Goal: Task Accomplishment & Management: Manage account settings

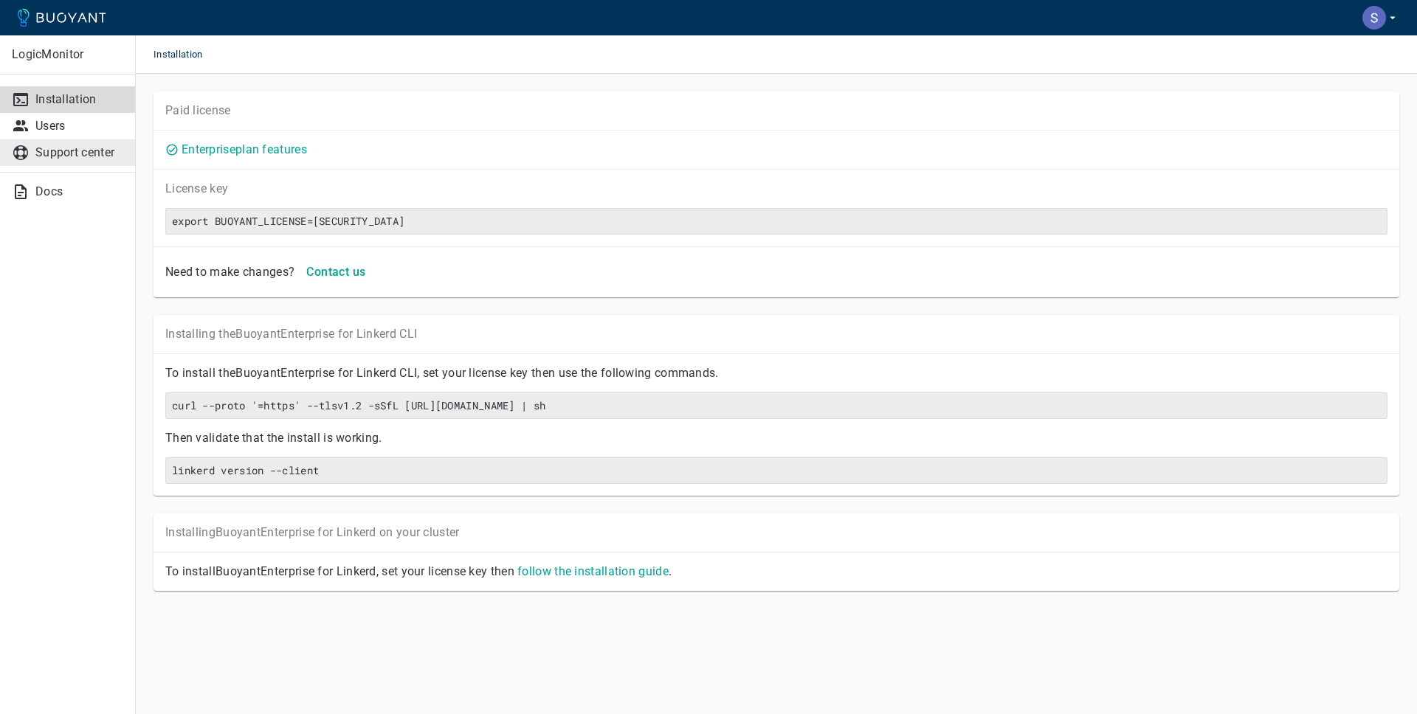
click at [65, 156] on p "Support center" at bounding box center [79, 152] width 88 height 15
click at [1390, 18] on icon "button" at bounding box center [1392, 17] width 13 height 13
click at [61, 55] on div at bounding box center [708, 357] width 1417 height 714
click at [63, 20] on icon at bounding box center [62, 18] width 89 height 18
click at [1389, 18] on icon "button" at bounding box center [1392, 17] width 13 height 13
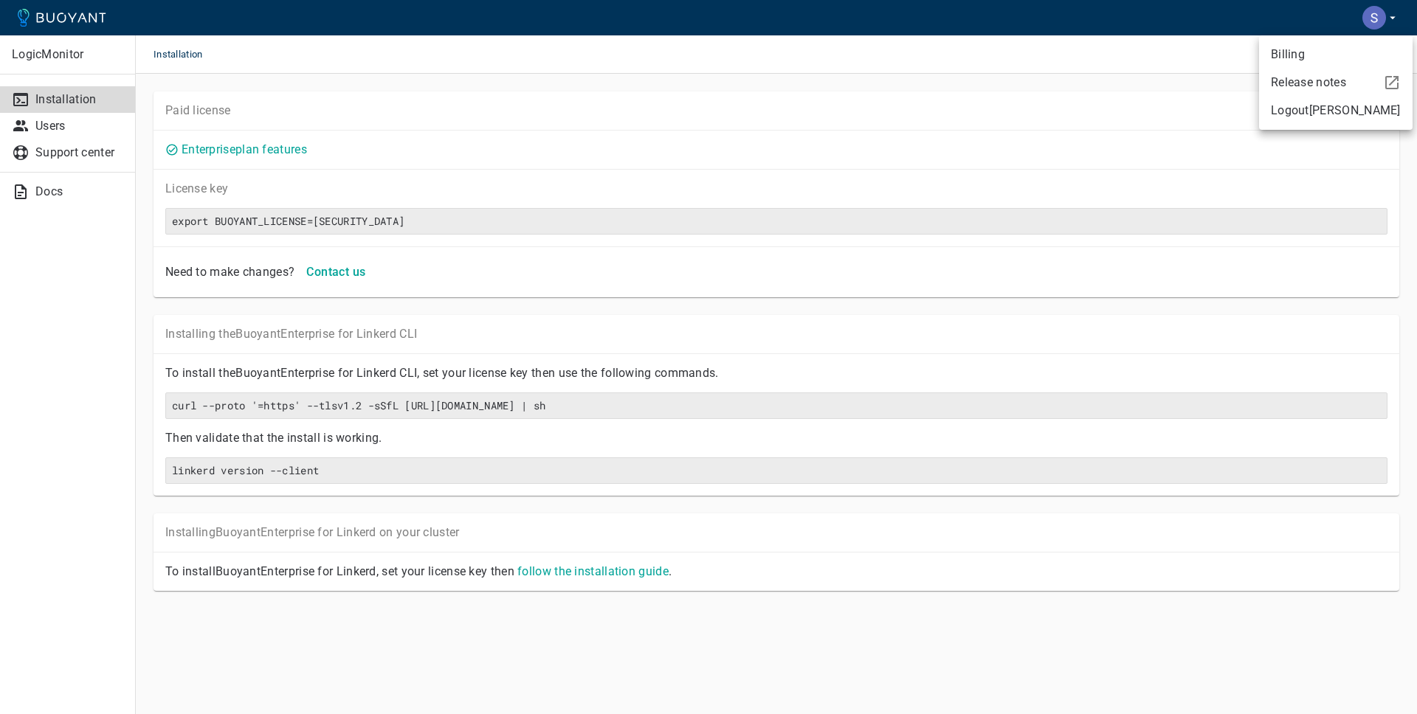
click at [1283, 57] on link "Billing" at bounding box center [1335, 54] width 153 height 27
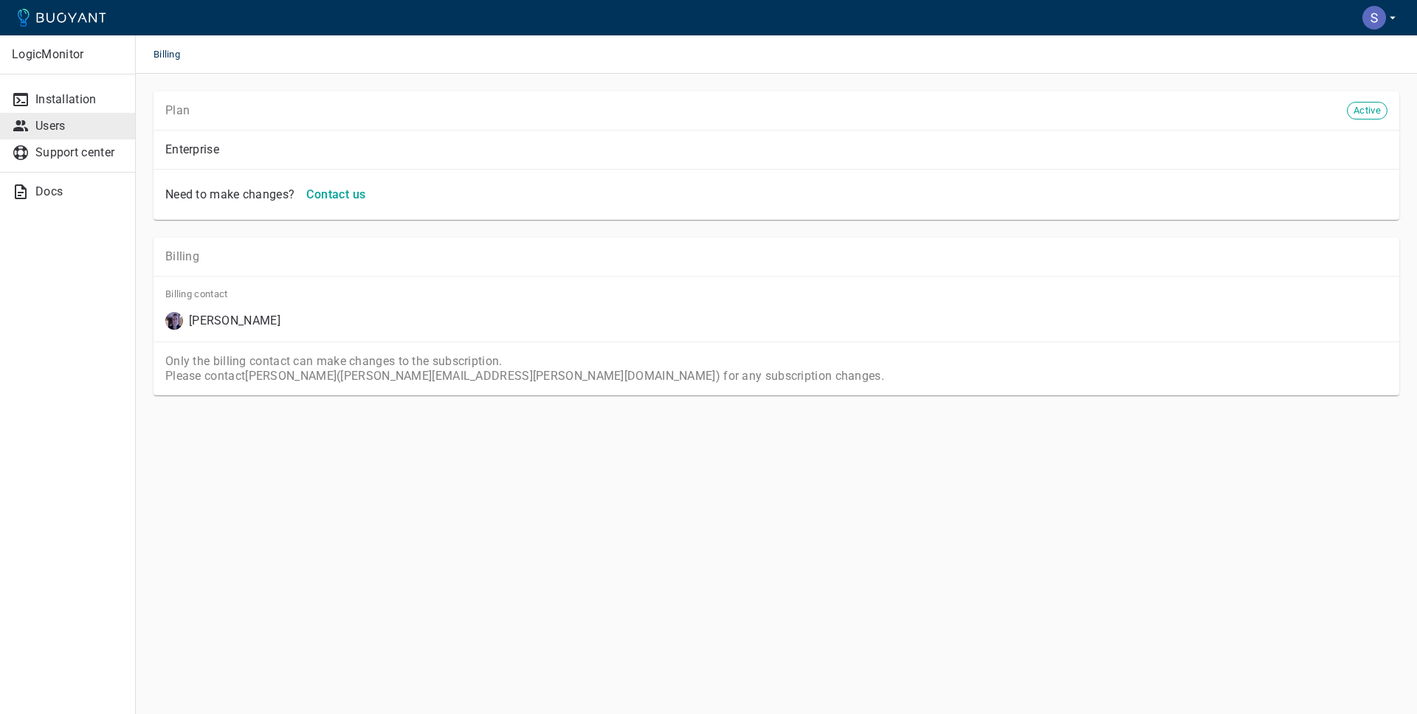
click at [75, 121] on p "Users" at bounding box center [79, 126] width 88 height 15
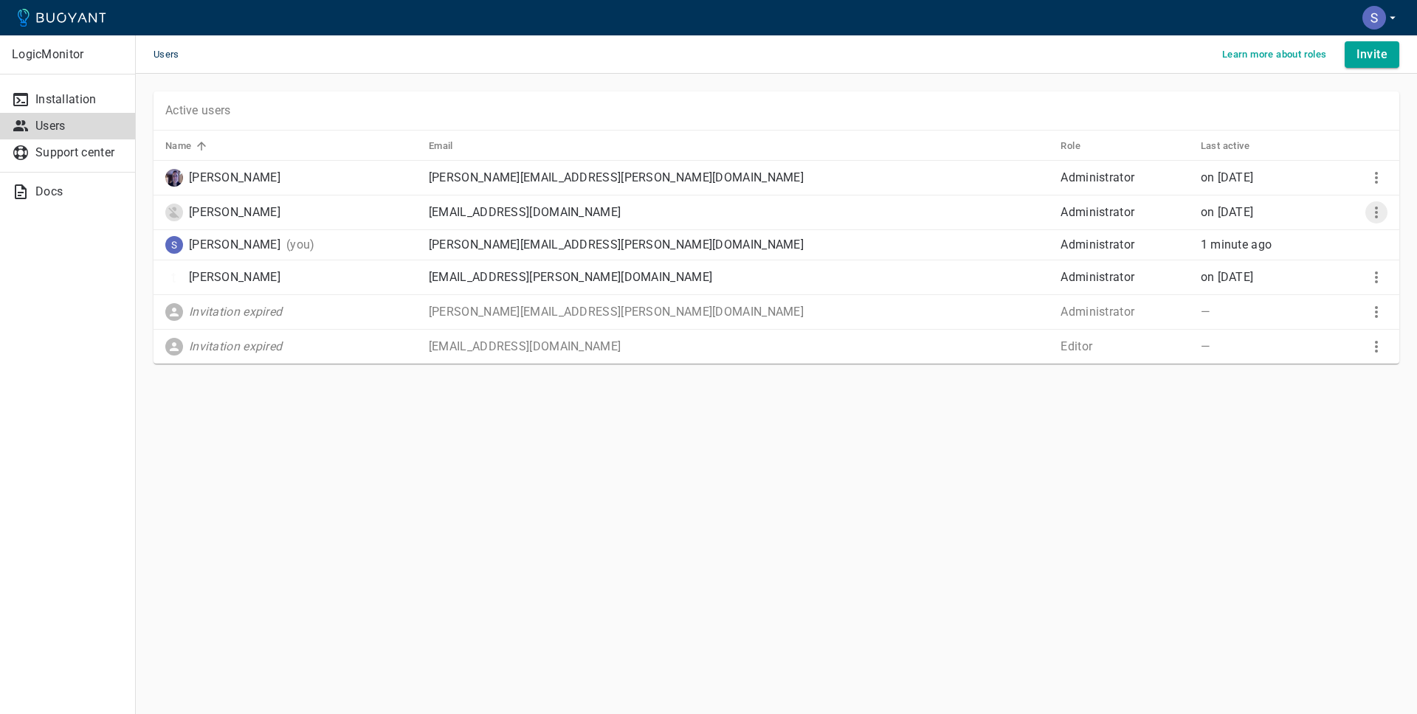
click at [1380, 205] on icon "More" at bounding box center [1376, 213] width 18 height 18
click at [1357, 263] on p "Remove user" at bounding box center [1346, 269] width 94 height 15
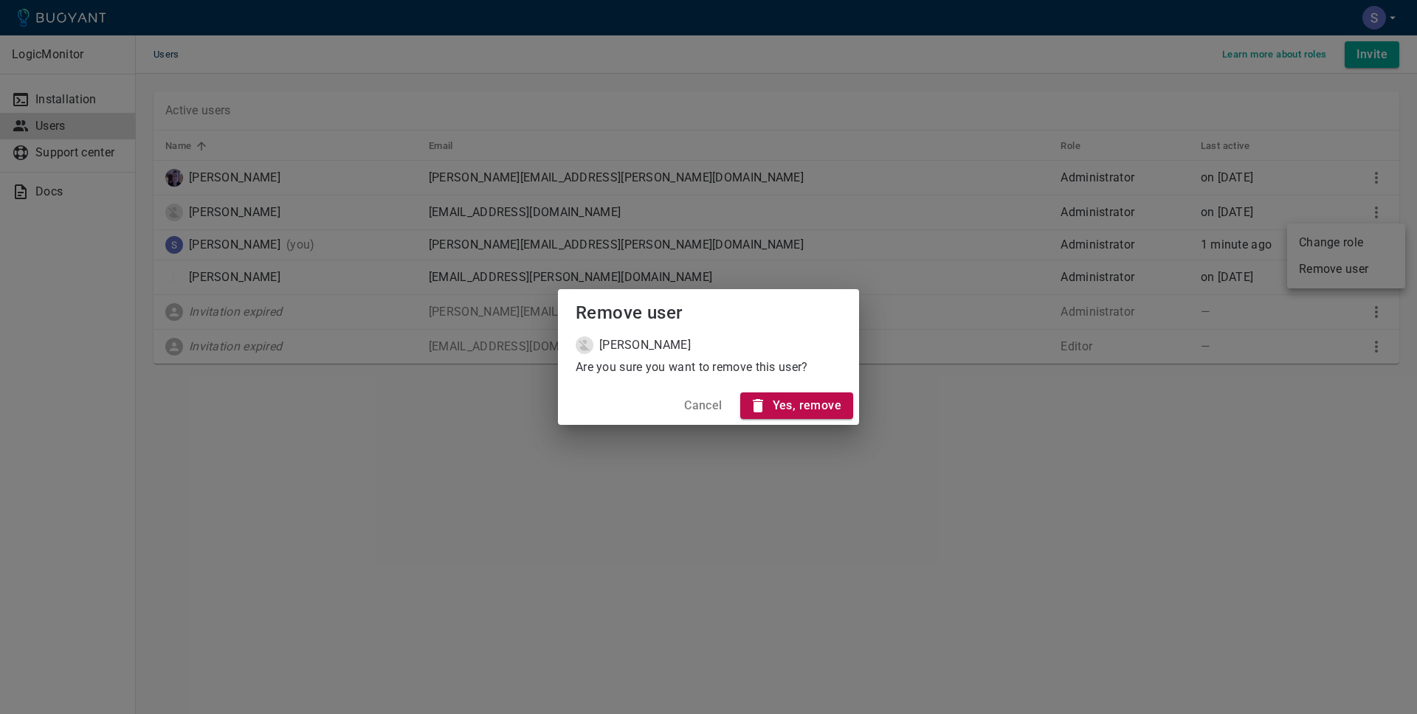
click at [818, 404] on h4 "Yes, remove" at bounding box center [806, 405] width 69 height 15
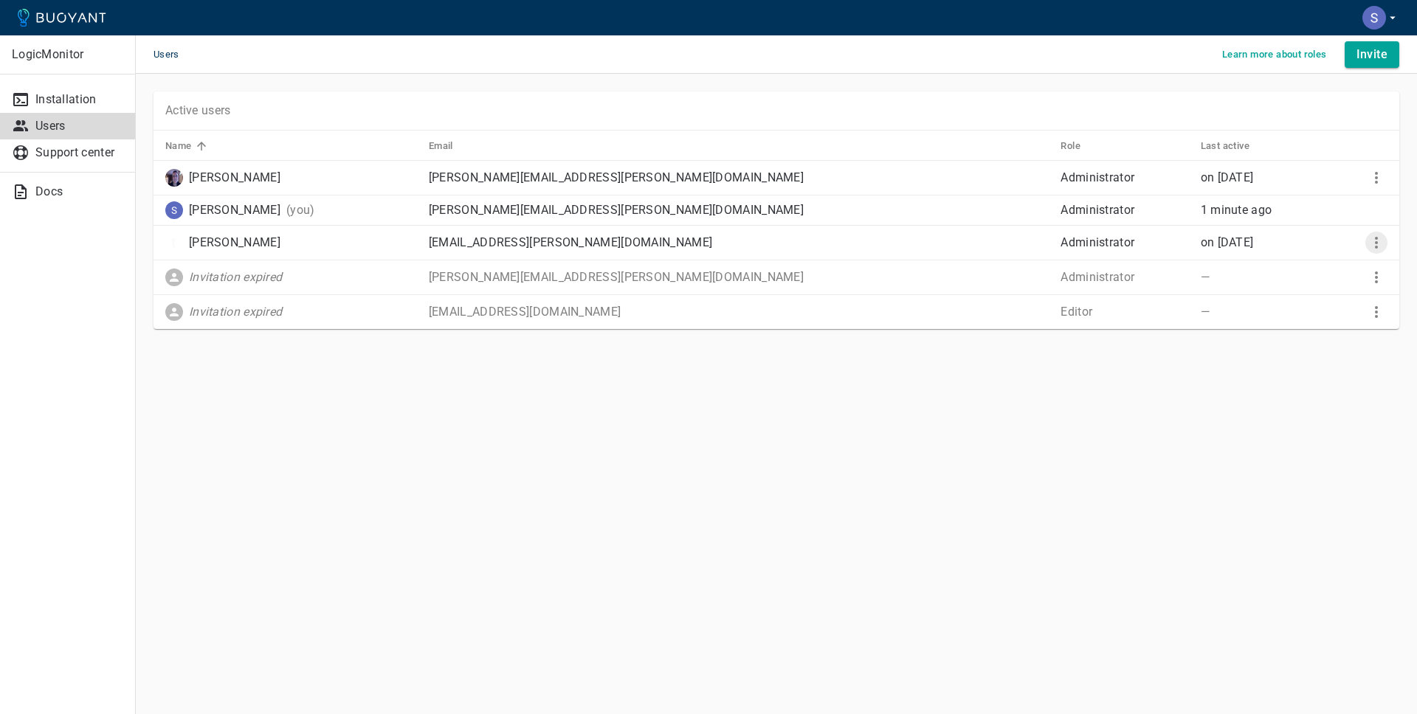
click at [1375, 239] on icon "More" at bounding box center [1376, 243] width 3 height 12
click at [1341, 302] on p "Remove user" at bounding box center [1346, 299] width 94 height 15
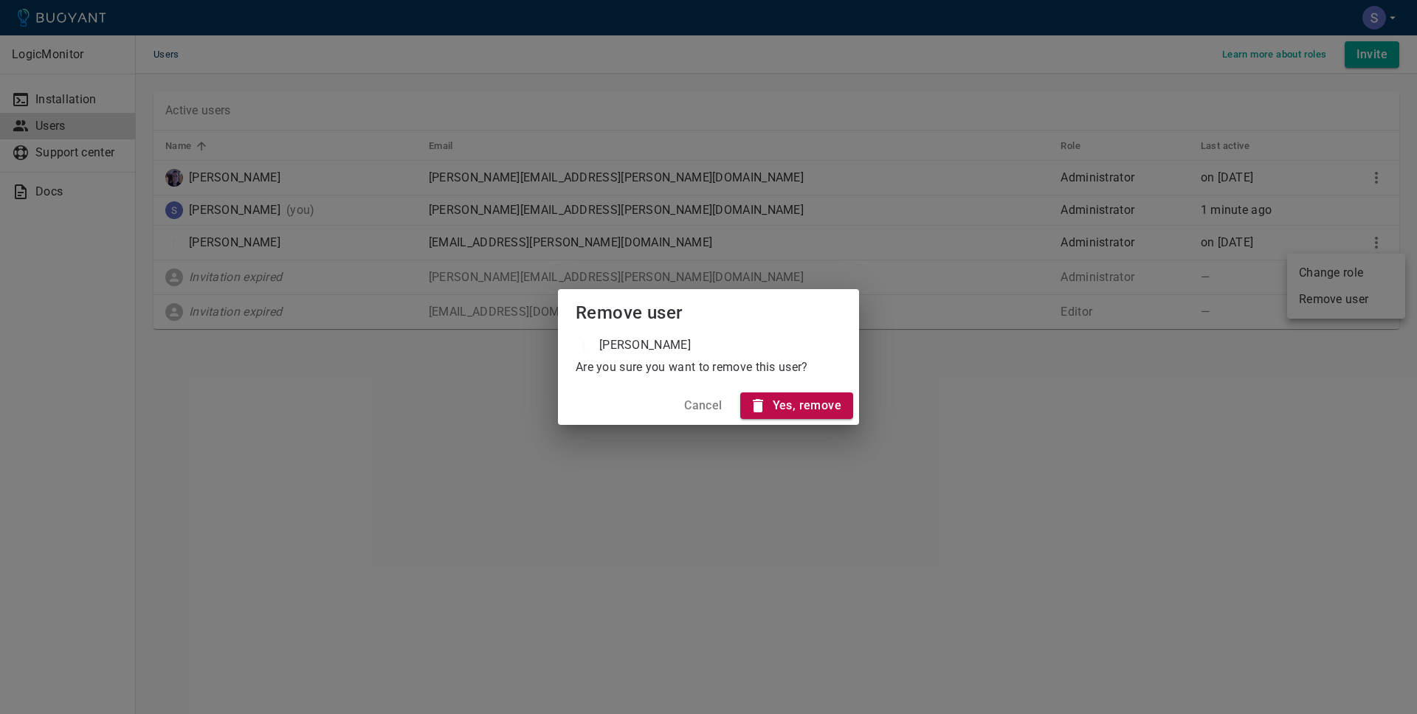
click at [818, 410] on h4 "Yes, remove" at bounding box center [806, 405] width 69 height 15
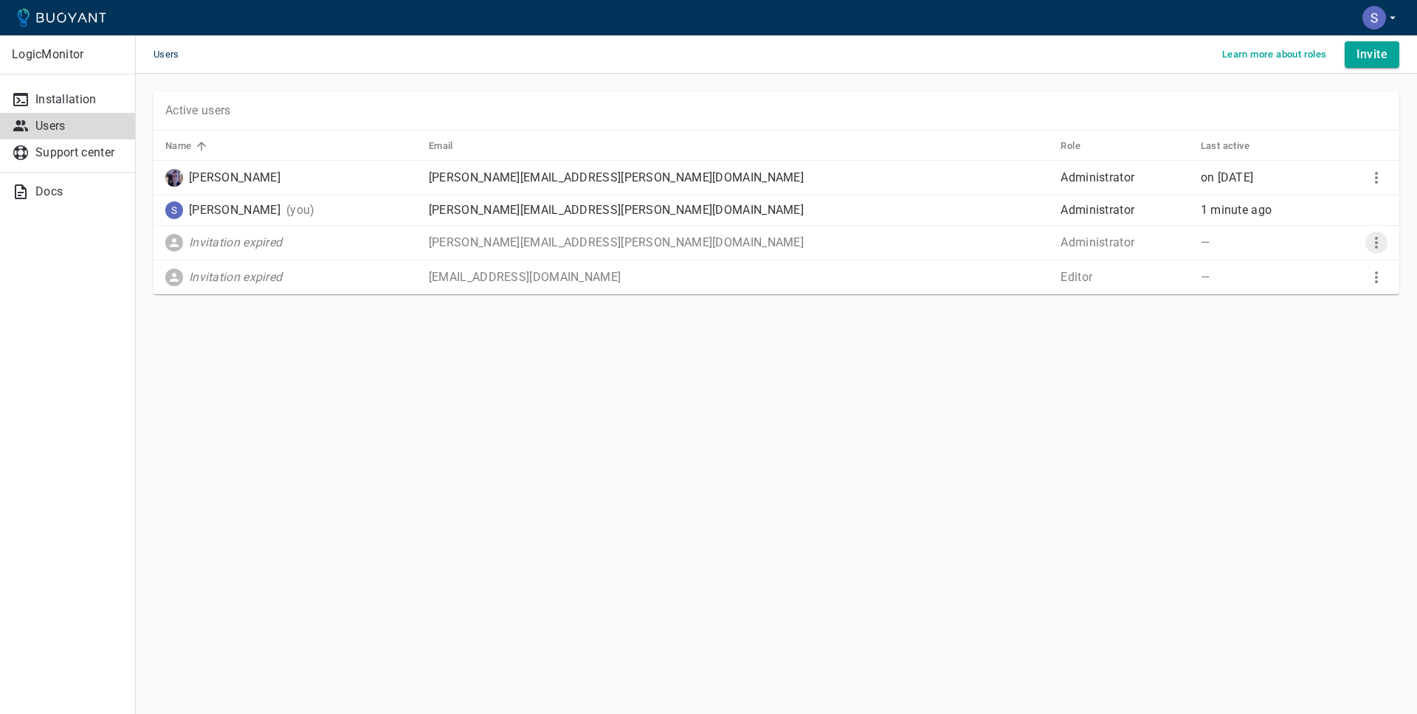
click at [1377, 243] on icon "More" at bounding box center [1376, 243] width 18 height 18
click at [1325, 270] on li "Resend invite" at bounding box center [1346, 273] width 118 height 27
click at [1380, 277] on icon "More" at bounding box center [1376, 278] width 18 height 18
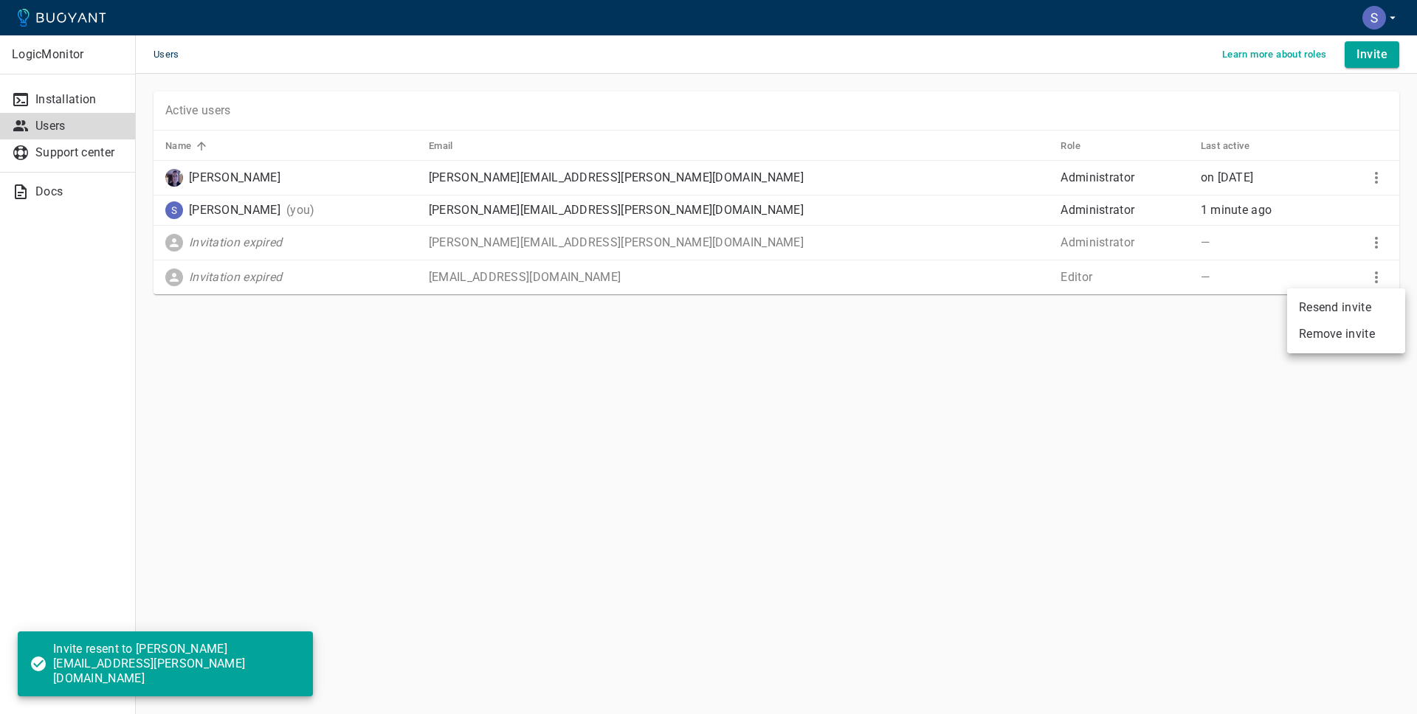
click at [1355, 305] on li "Resend invite" at bounding box center [1346, 307] width 118 height 27
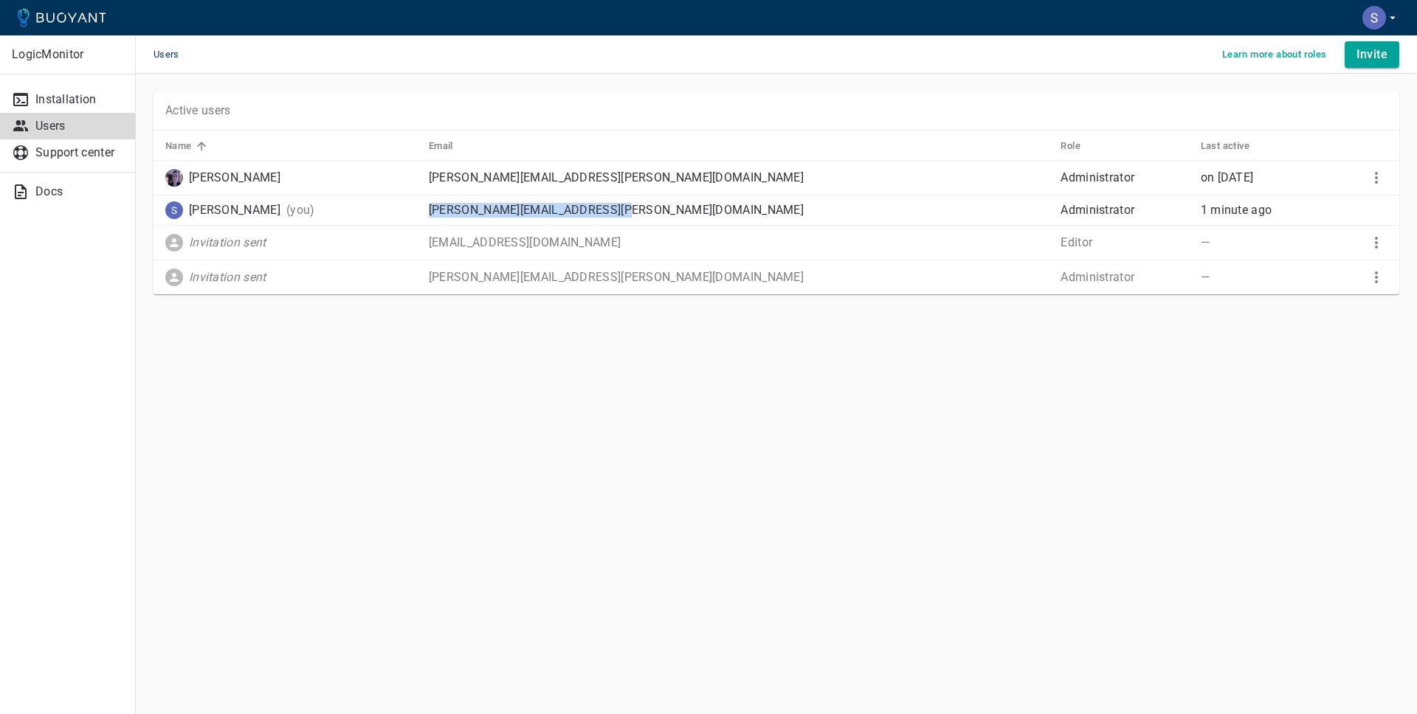
drag, startPoint x: 691, startPoint y: 208, endPoint x: 488, endPoint y: 212, distance: 202.2
click at [488, 212] on p "sarvesh.pawar@logicmonitor.com" at bounding box center [739, 210] width 620 height 15
copy p "sarvesh.pawar@logicmonitor.com"
click at [1386, 15] on icon "button" at bounding box center [1392, 17] width 13 height 13
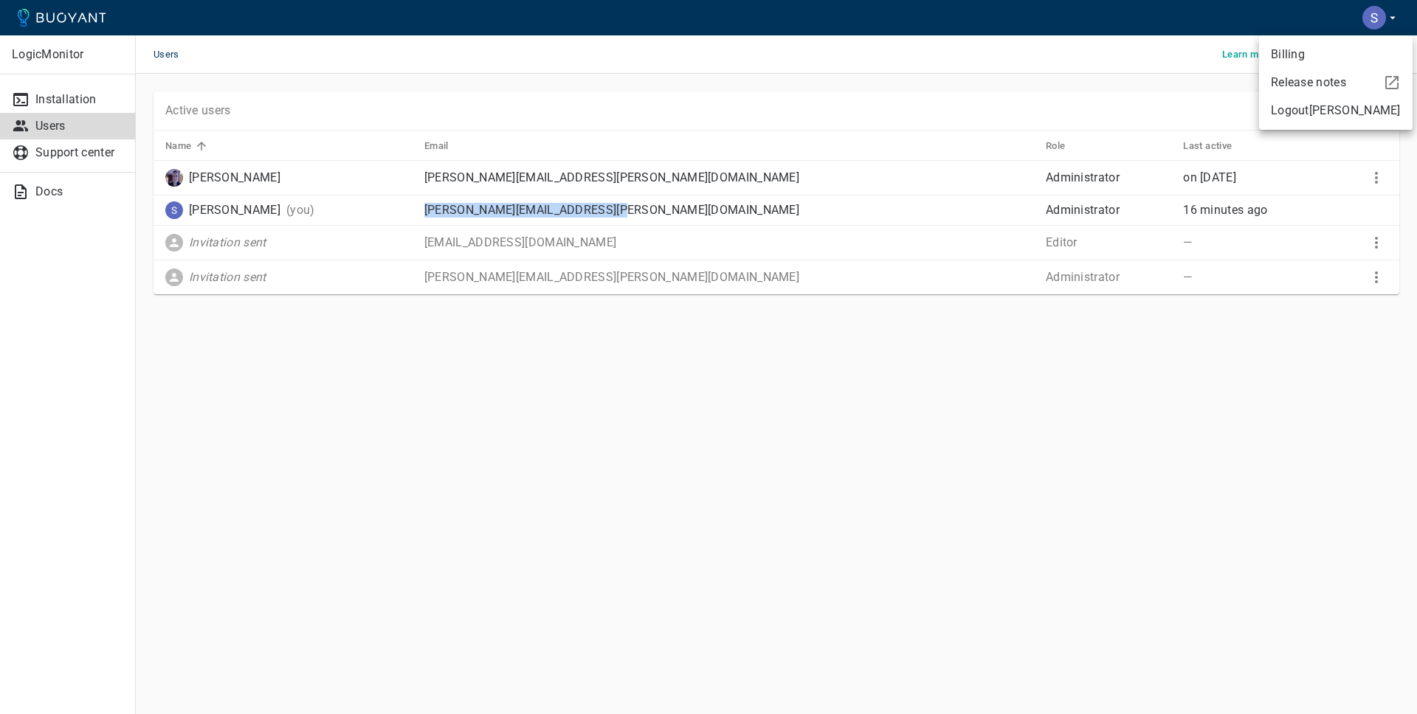
click at [51, 101] on div at bounding box center [708, 357] width 1417 height 714
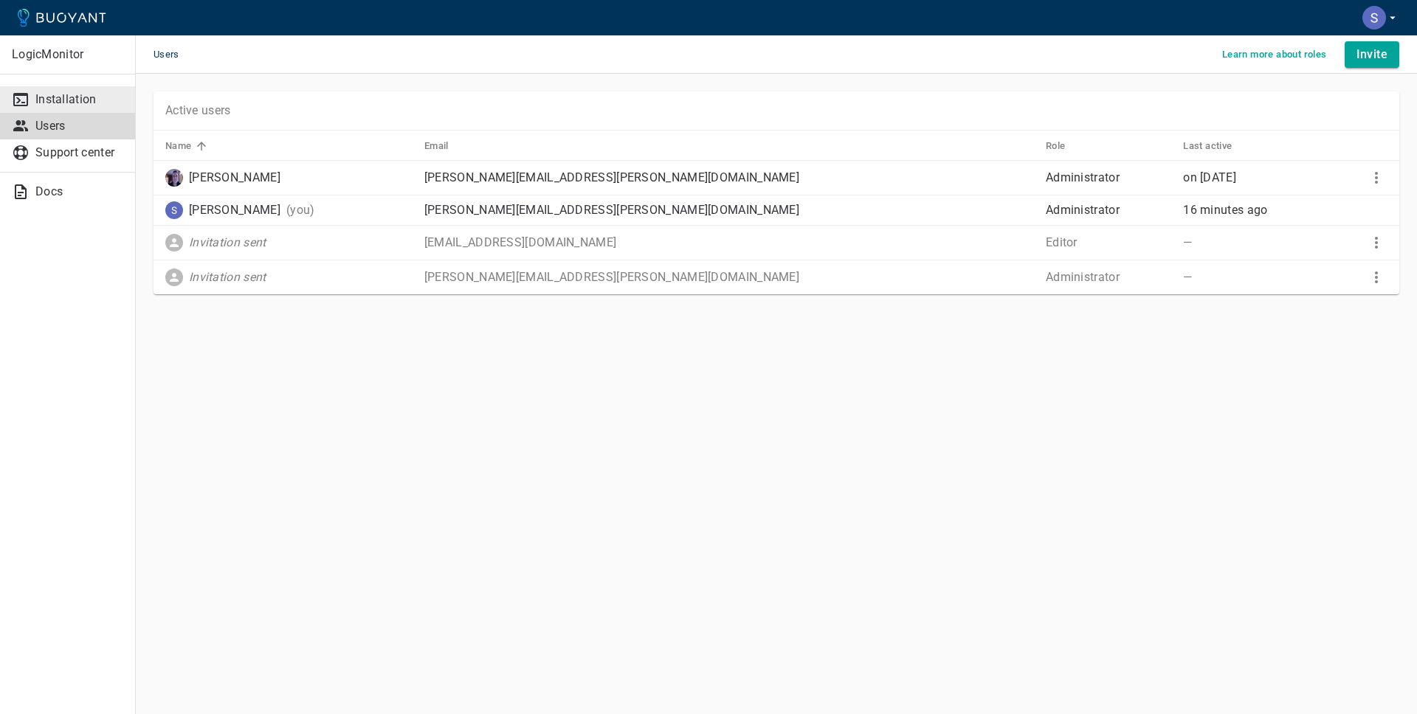
click at [58, 97] on p "Installation" at bounding box center [79, 99] width 88 height 15
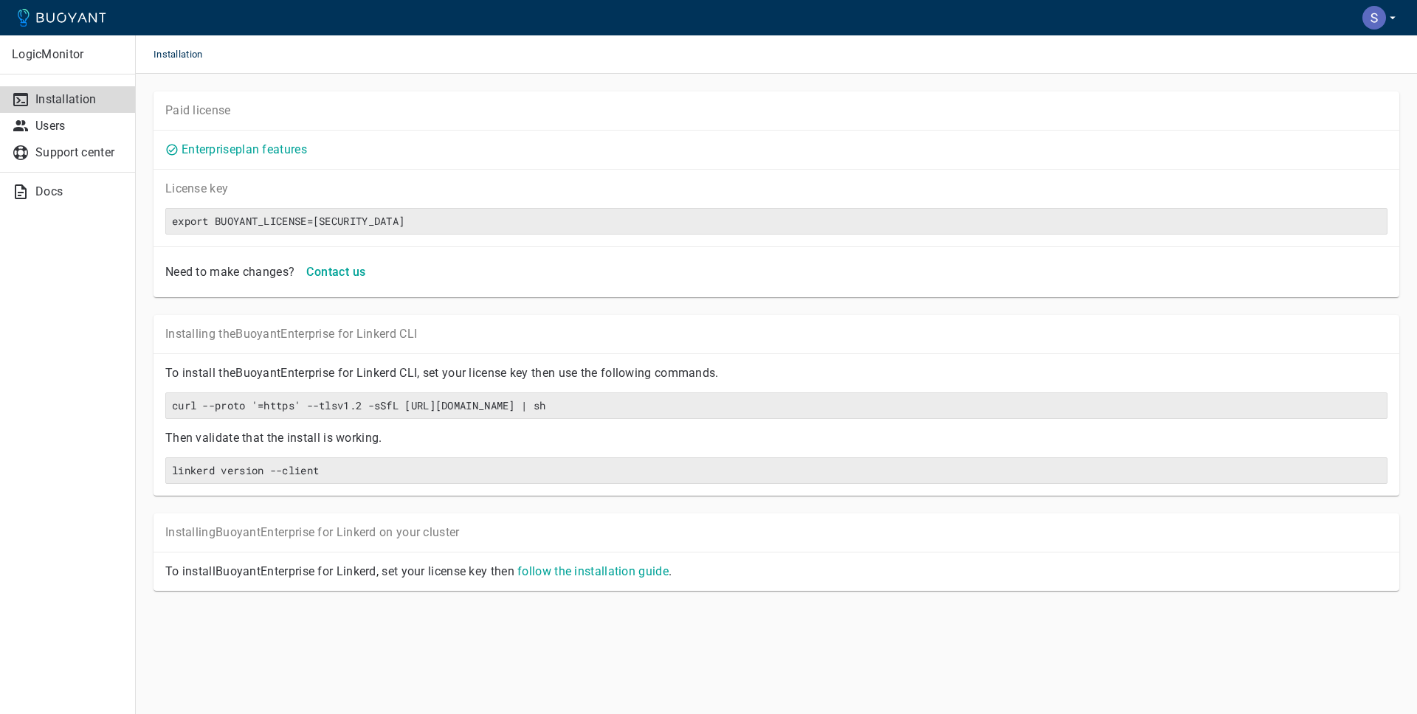
click at [75, 13] on icon at bounding box center [62, 18] width 89 height 18
